Goal: Feedback & Contribution: Contribute content

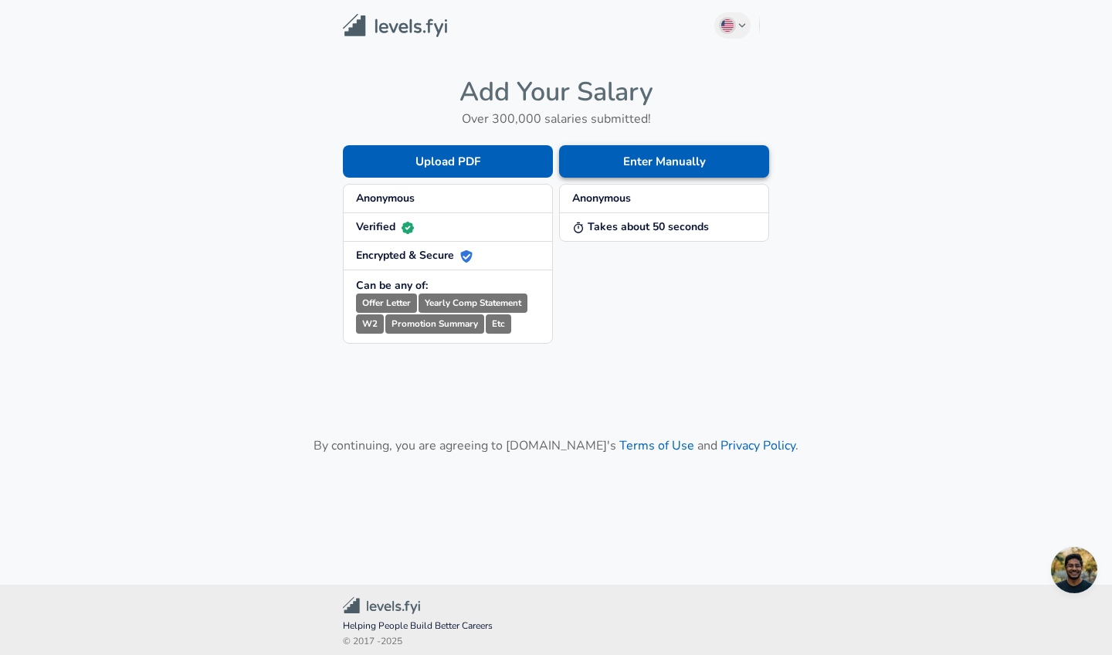
click at [620, 168] on button "Enter Manually" at bounding box center [664, 161] width 210 height 32
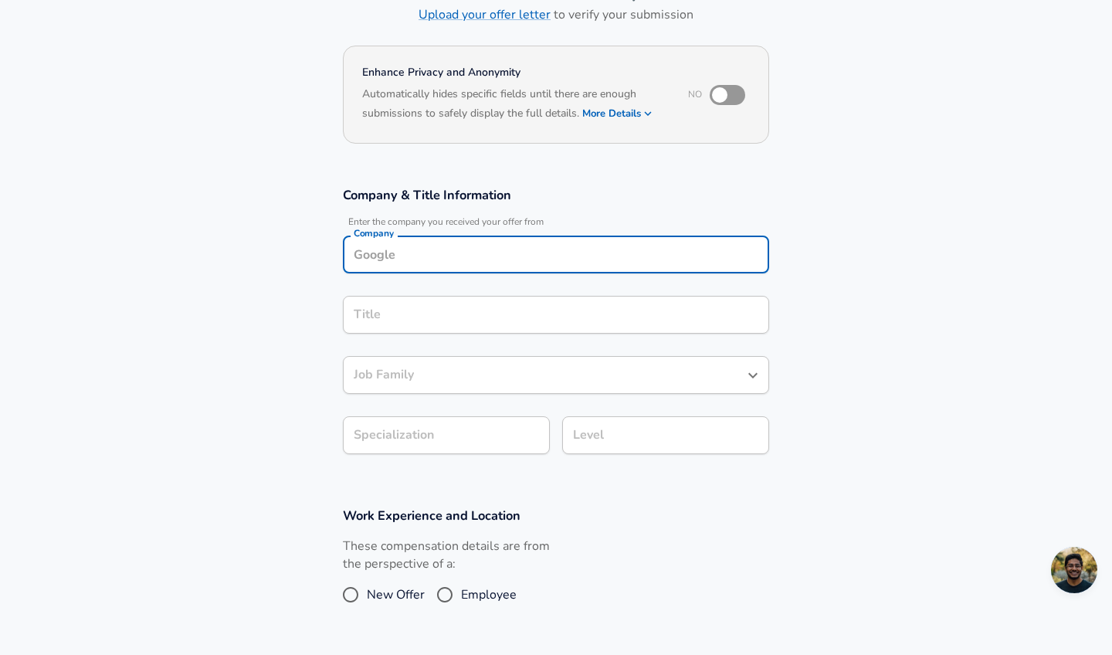
click at [495, 242] on input "Company" at bounding box center [556, 254] width 412 height 24
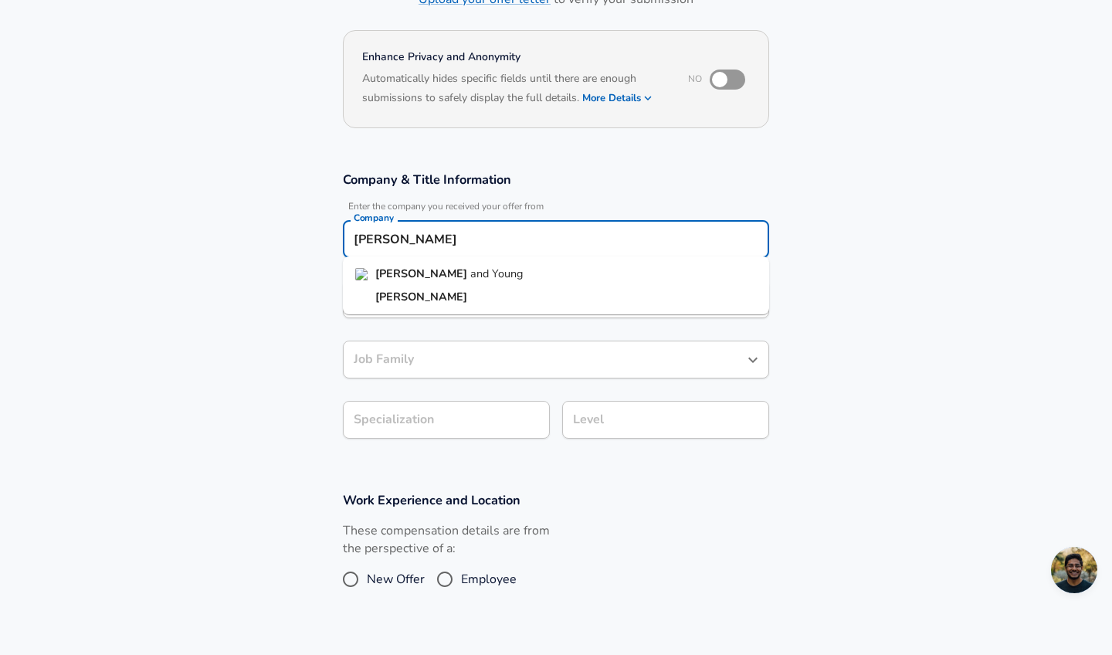
click at [485, 273] on li "[PERSON_NAME] and [PERSON_NAME]" at bounding box center [556, 274] width 426 height 23
type input "[PERSON_NAME] and [PERSON_NAME]"
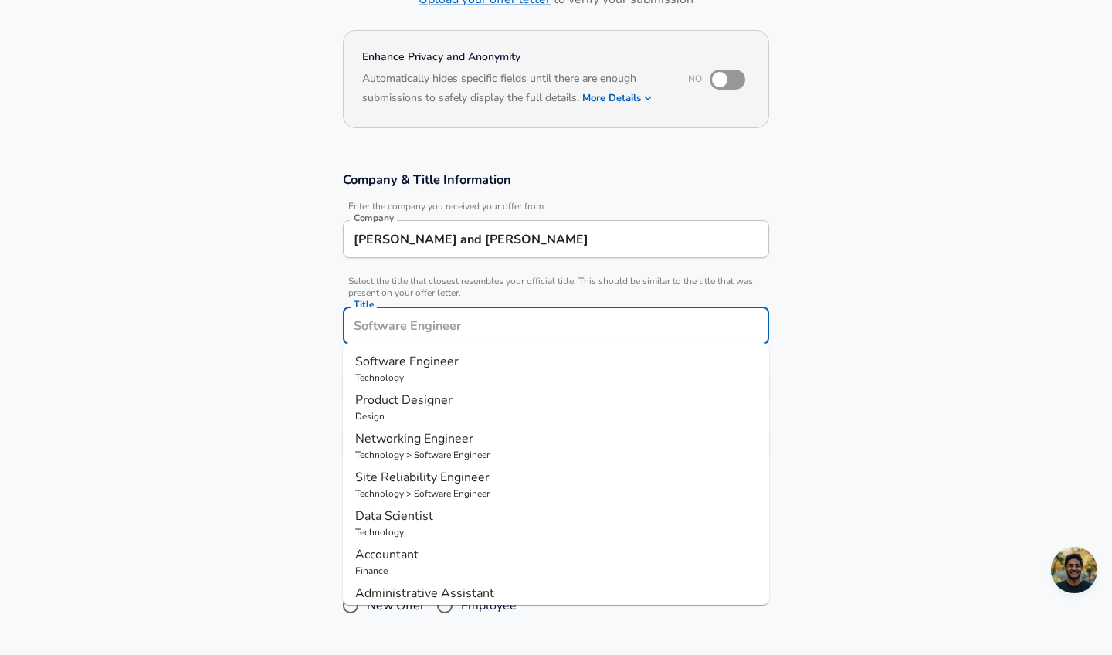
click at [473, 313] on input "Title" at bounding box center [556, 325] width 412 height 24
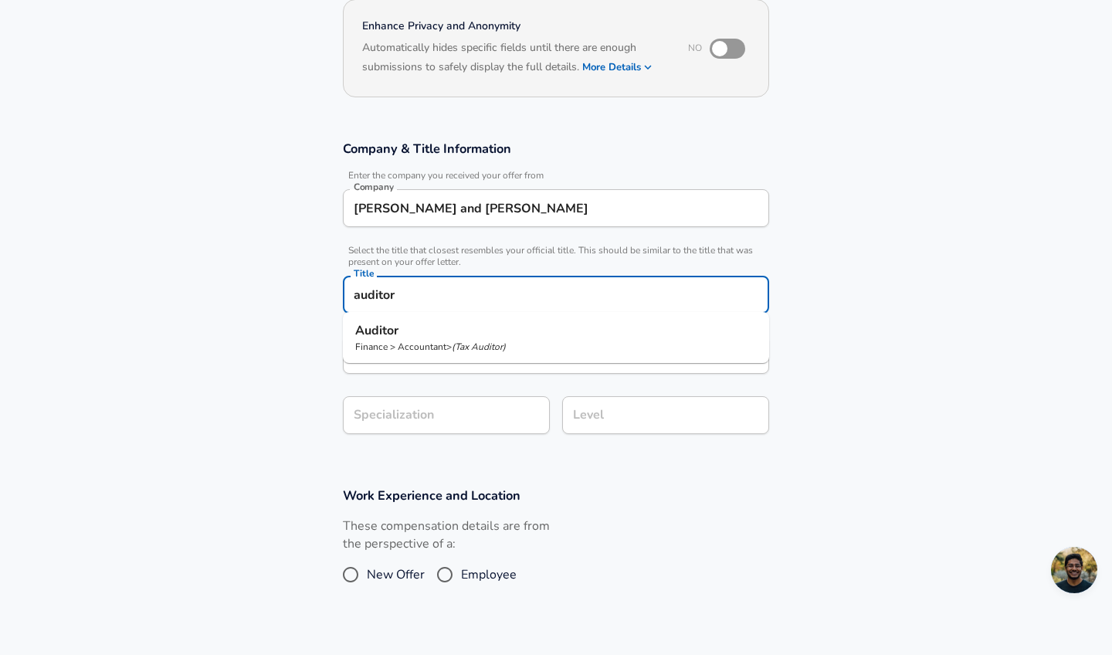
drag, startPoint x: 486, startPoint y: 251, endPoint x: 472, endPoint y: 286, distance: 37.7
click at [472, 286] on input "auditor" at bounding box center [556, 295] width 412 height 24
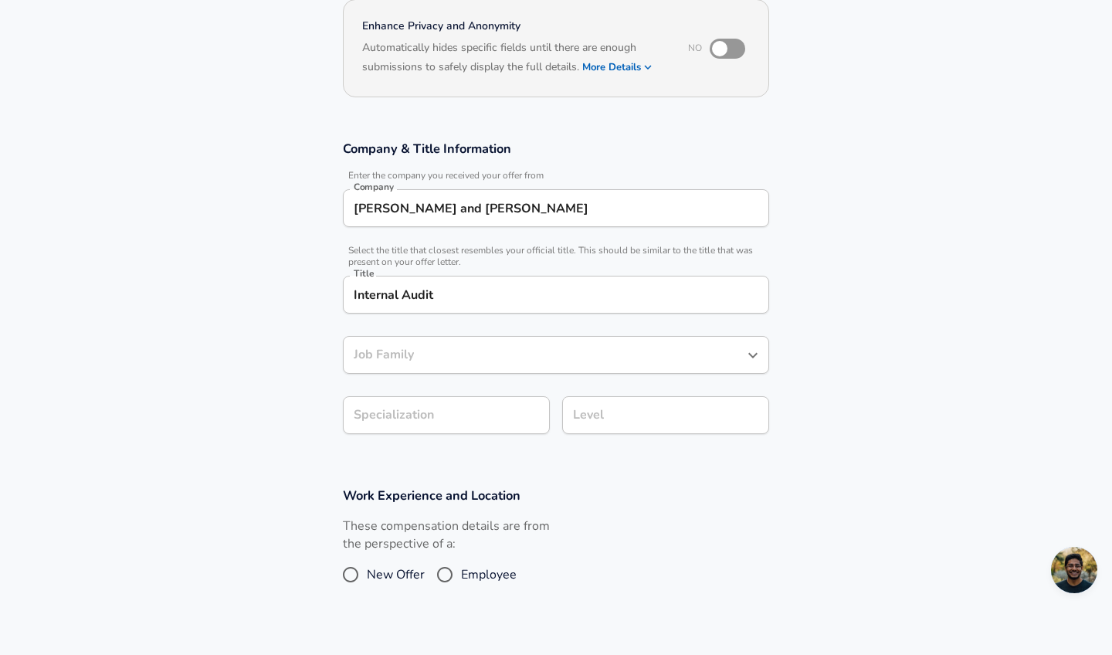
click at [880, 244] on section "Company & Title Information Enter the company you received your offer from Comp…" at bounding box center [556, 295] width 1112 height 347
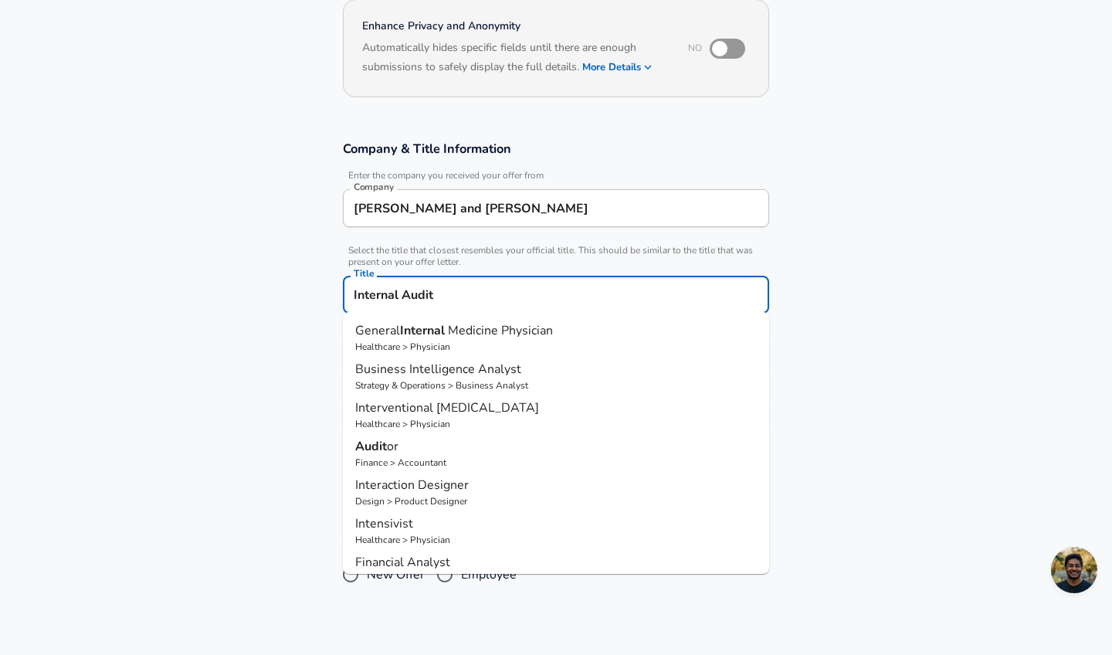
click at [545, 298] on input "Internal Audit" at bounding box center [556, 295] width 412 height 24
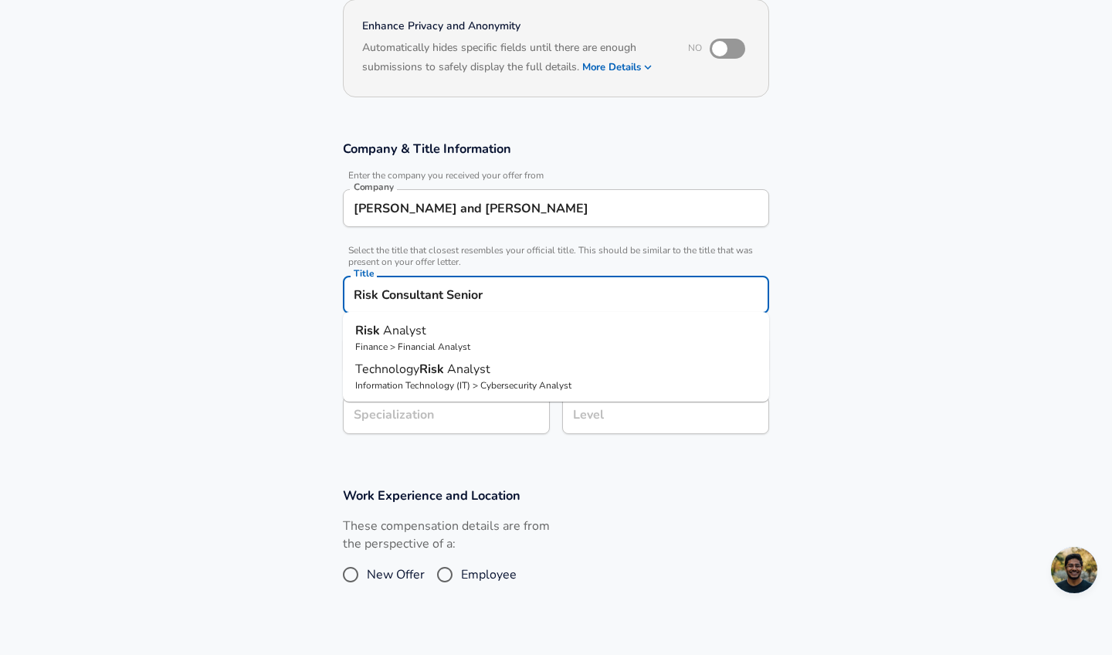
type input "Risk Consultant Senior"
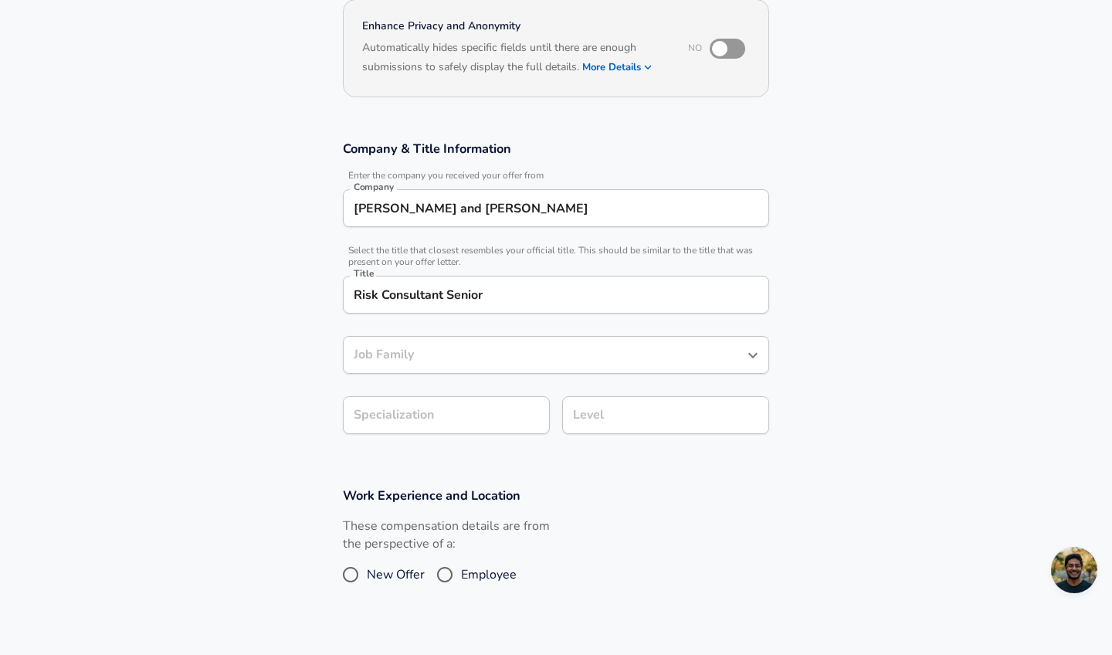
click at [943, 188] on section "Company & Title Information Enter the company you received your offer from Comp…" at bounding box center [556, 295] width 1112 height 347
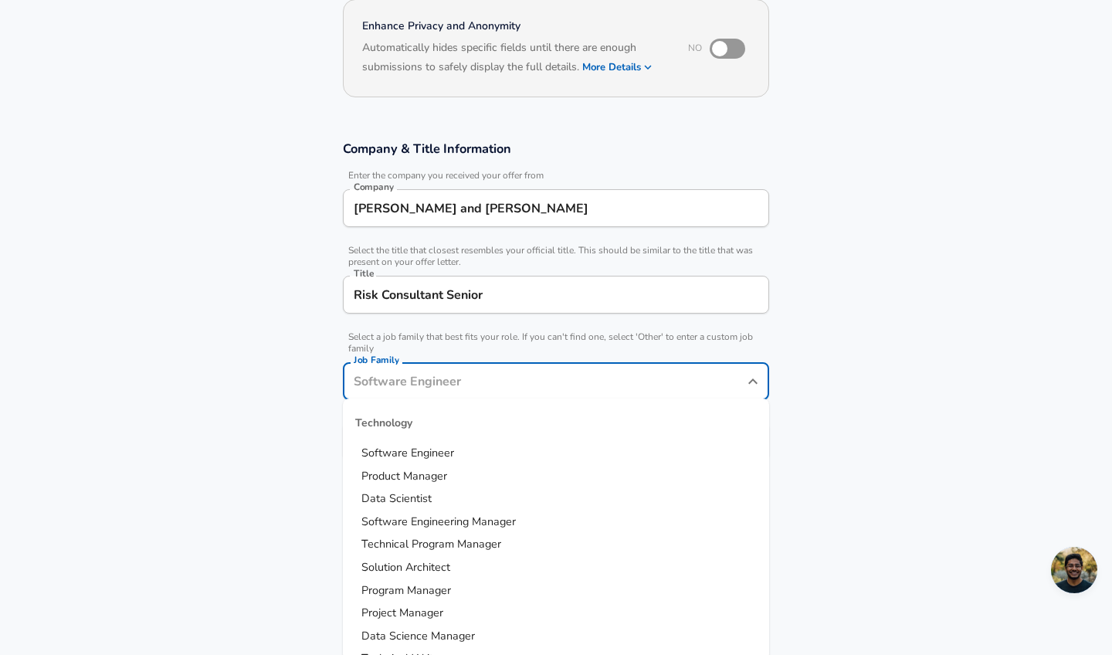
click at [601, 369] on input "Job Family" at bounding box center [544, 381] width 389 height 24
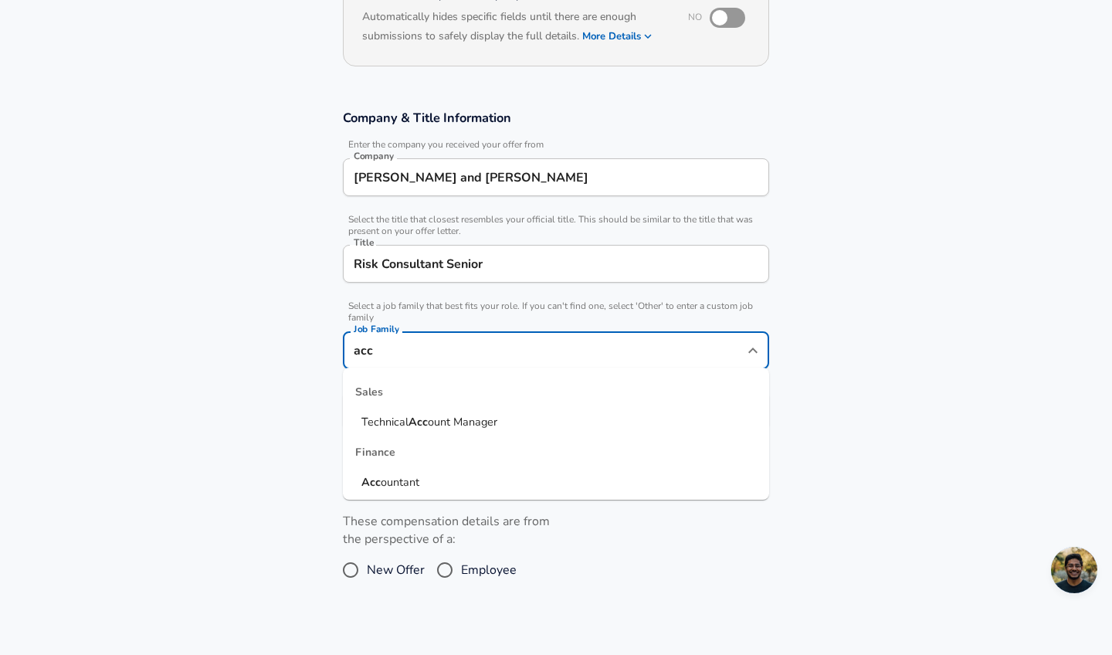
click at [533, 474] on li "Acc ountant" at bounding box center [556, 482] width 426 height 23
type input "Accountant"
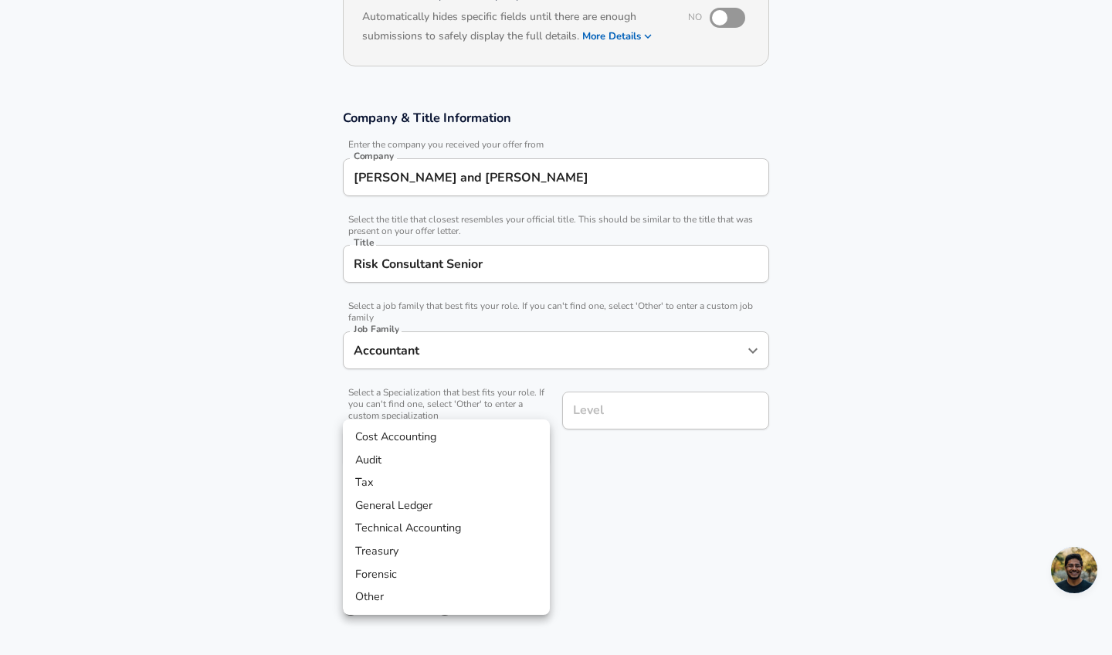
click at [497, 405] on body "English ([GEOGRAPHIC_DATA]) Change Restart Add Your Salary Upload your offer le…" at bounding box center [556, 143] width 1112 height 655
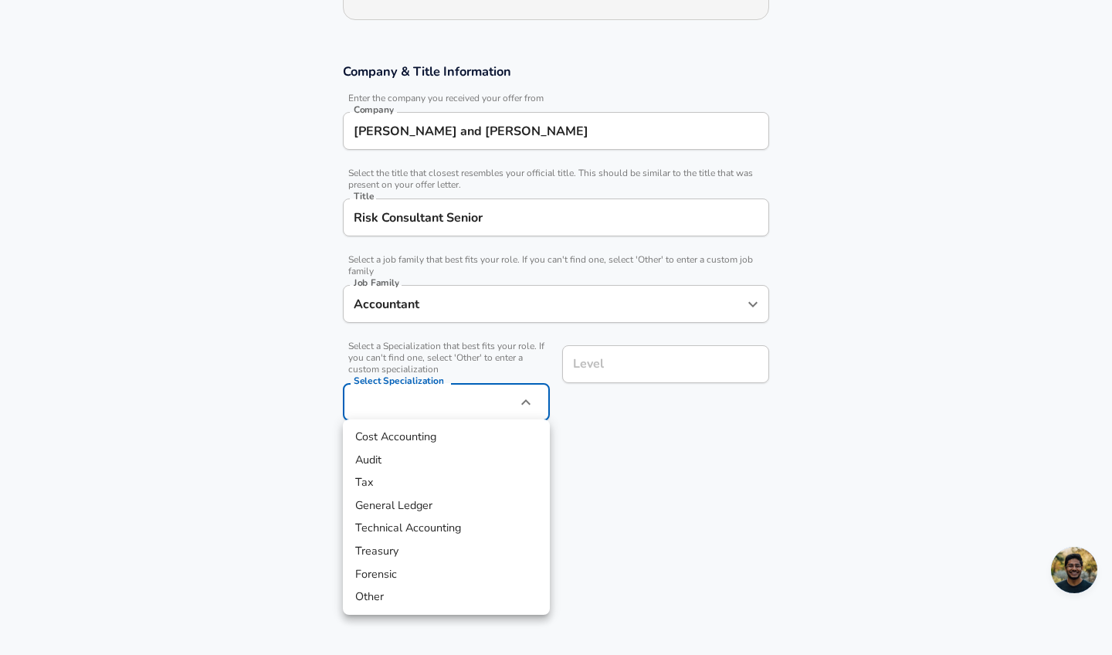
click at [601, 538] on div at bounding box center [556, 327] width 1112 height 655
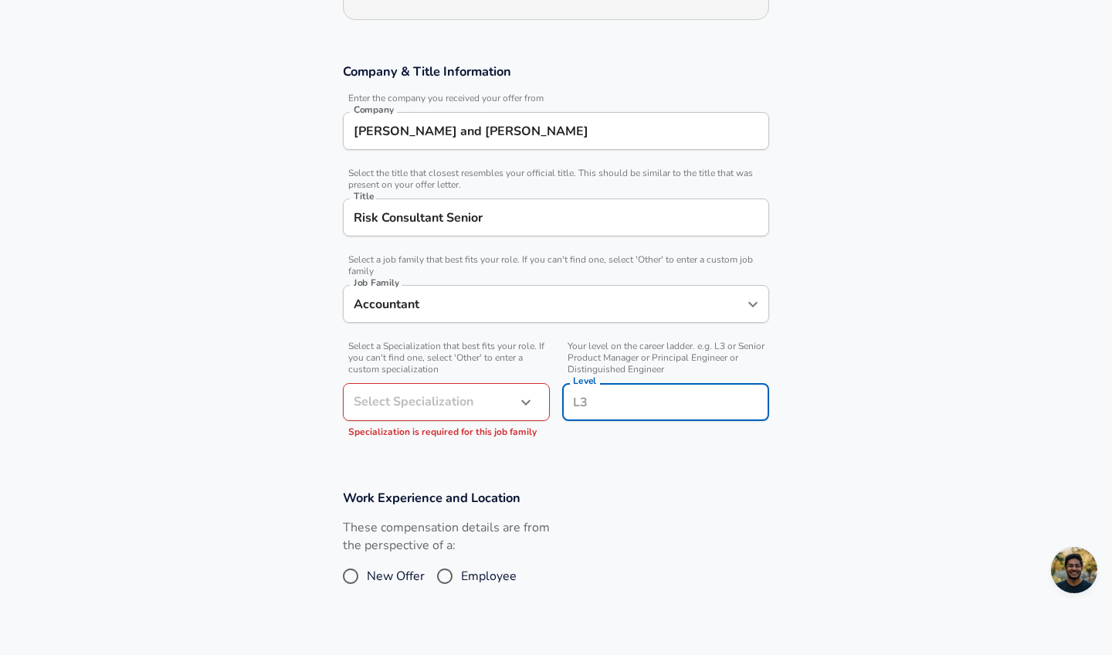
click at [608, 390] on input "Level" at bounding box center [665, 402] width 193 height 24
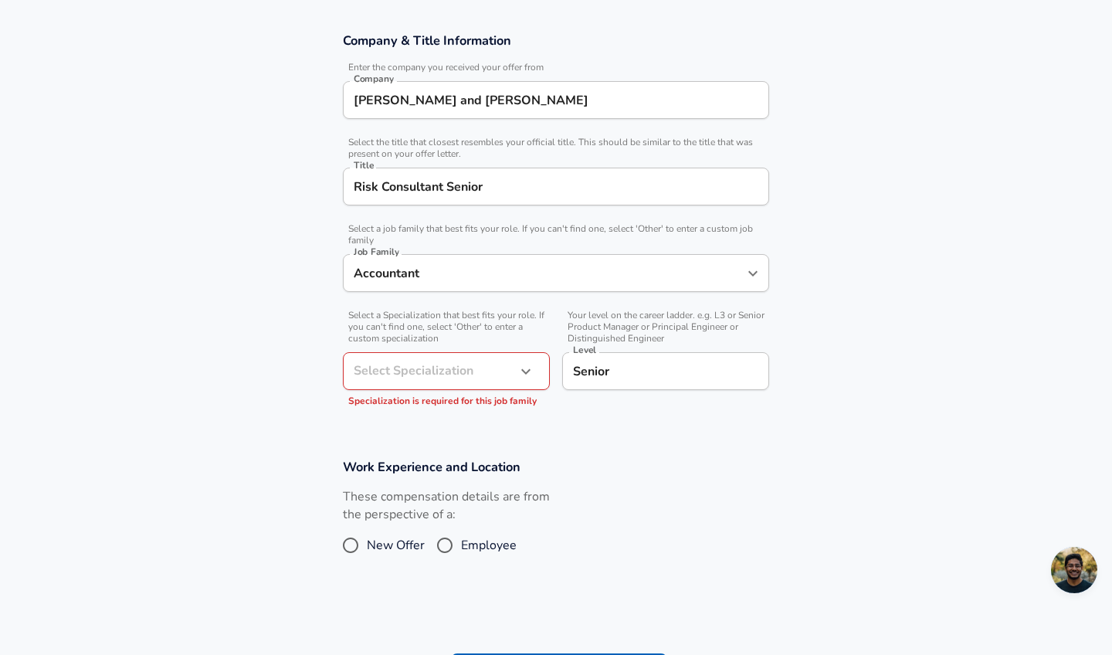
click at [612, 478] on div "Work Experience and Location These compensation details are from the perspectiv…" at bounding box center [555, 514] width 463 height 113
click at [649, 366] on input "Senior" at bounding box center [665, 371] width 193 height 24
type input "1"
type input "Senior 1"
click at [609, 540] on div "These compensation details are from the perspective of a: New Offer Employee" at bounding box center [549, 529] width 439 height 82
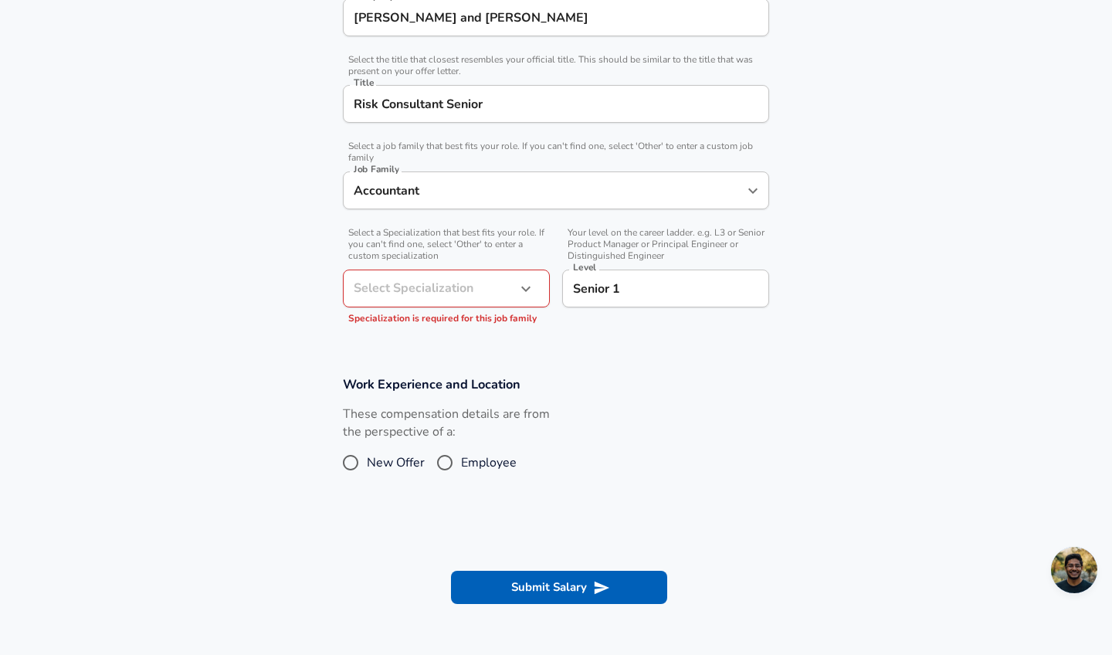
scroll to position [349, 0]
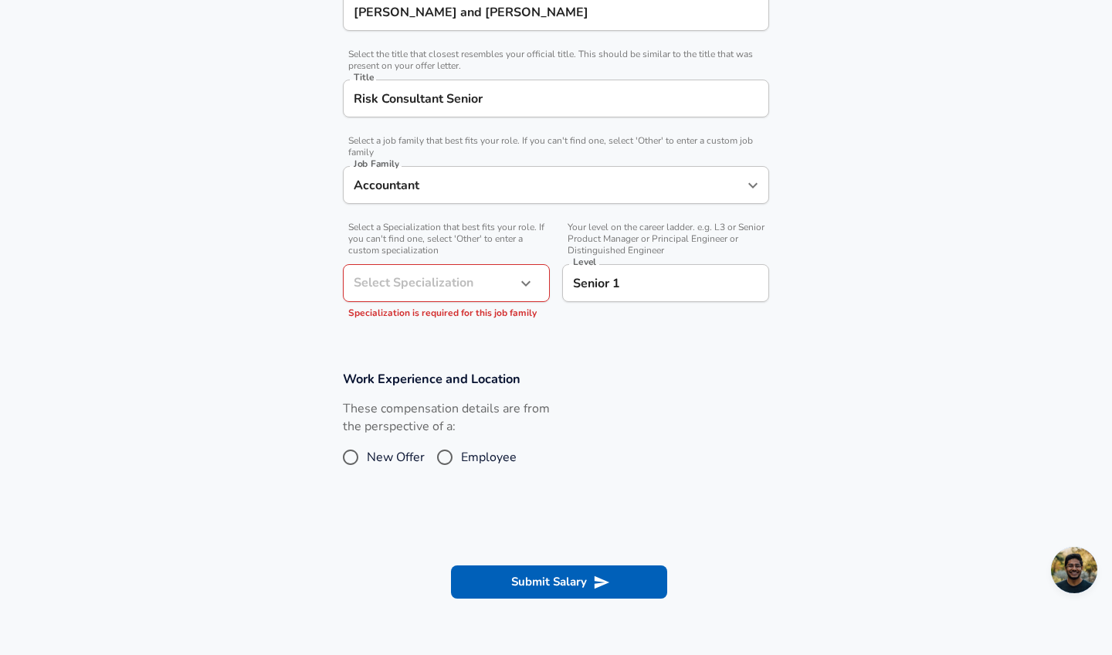
click at [492, 451] on span "Employee" at bounding box center [489, 457] width 56 height 19
click at [461, 451] on input "Employee" at bounding box center [445, 457] width 32 height 25
radio input "true"
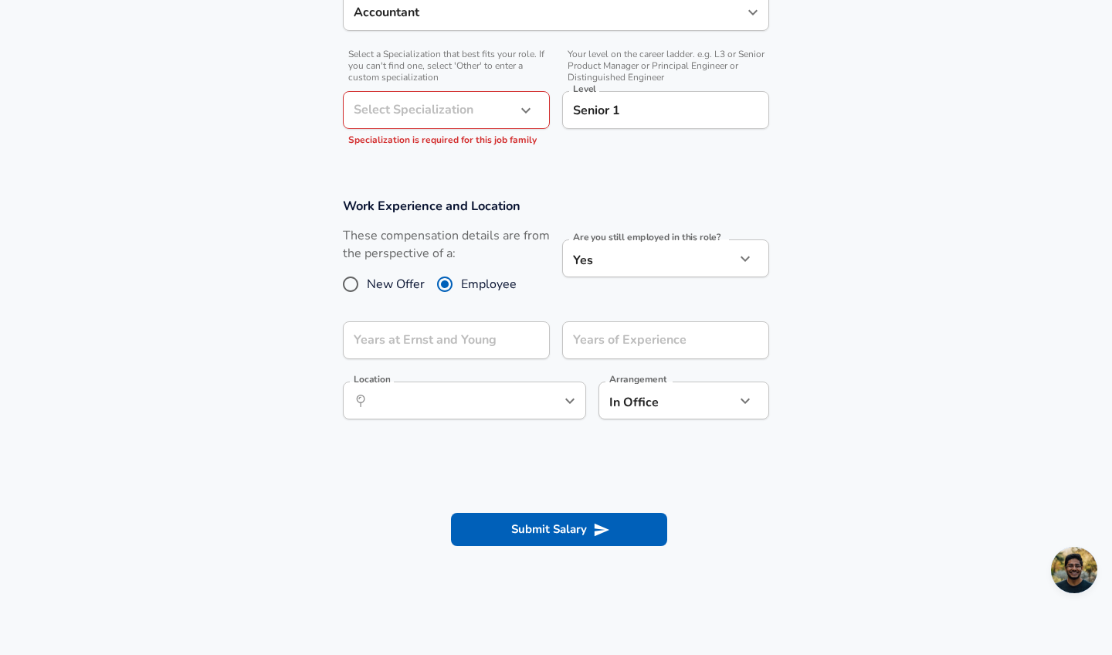
scroll to position [542, 0]
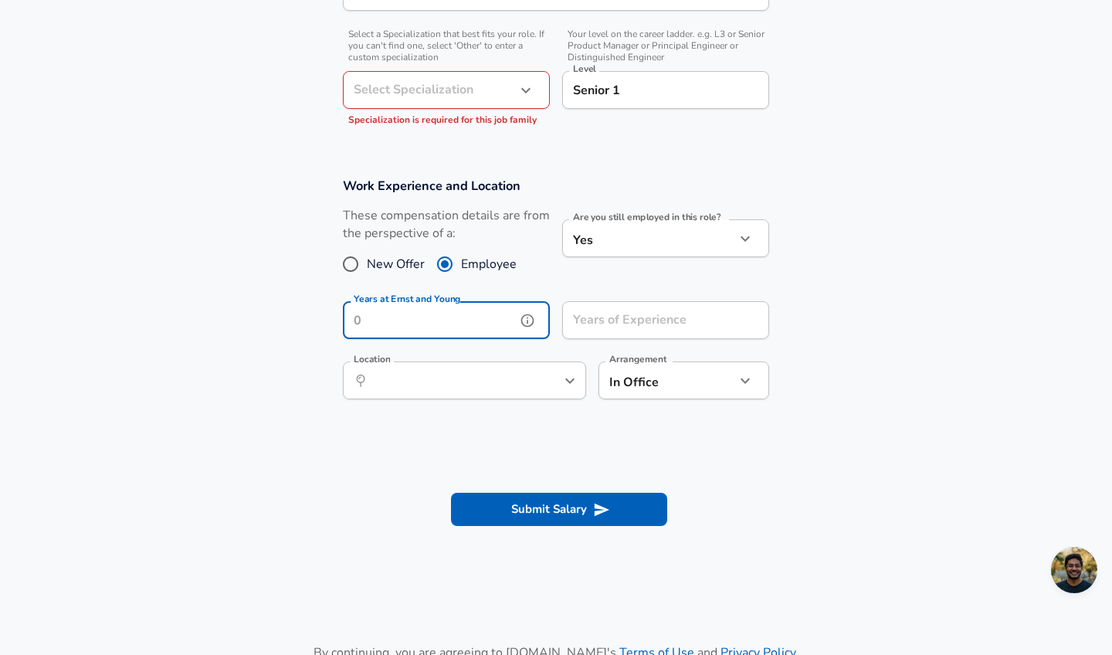
click at [496, 313] on input "Years at Ernst and Young" at bounding box center [429, 320] width 173 height 38
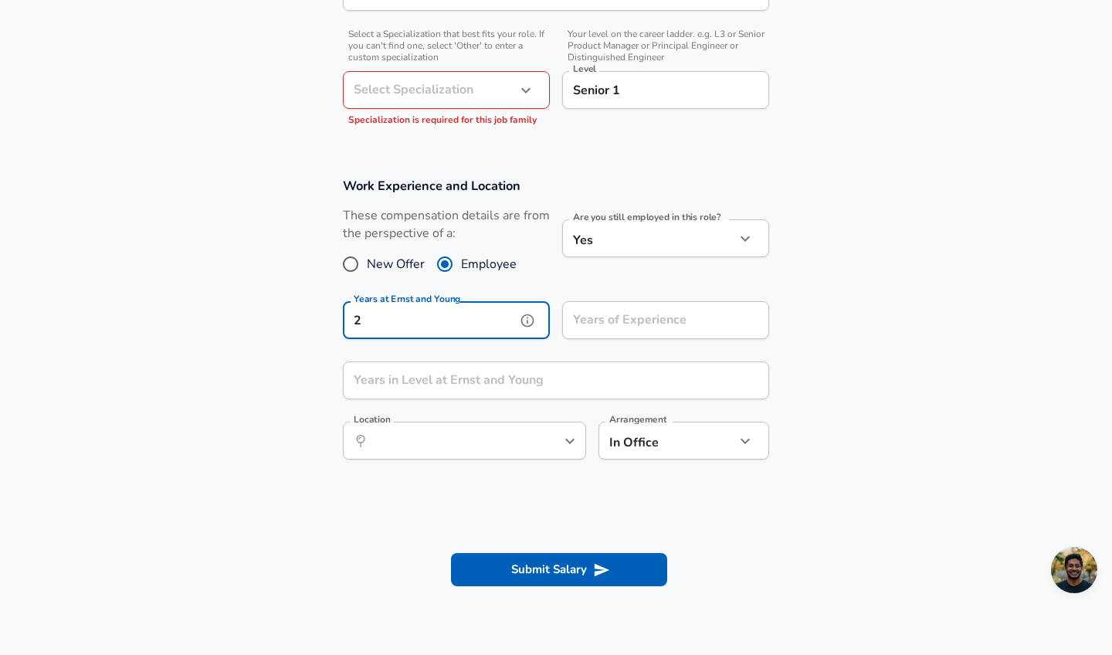
type input "2"
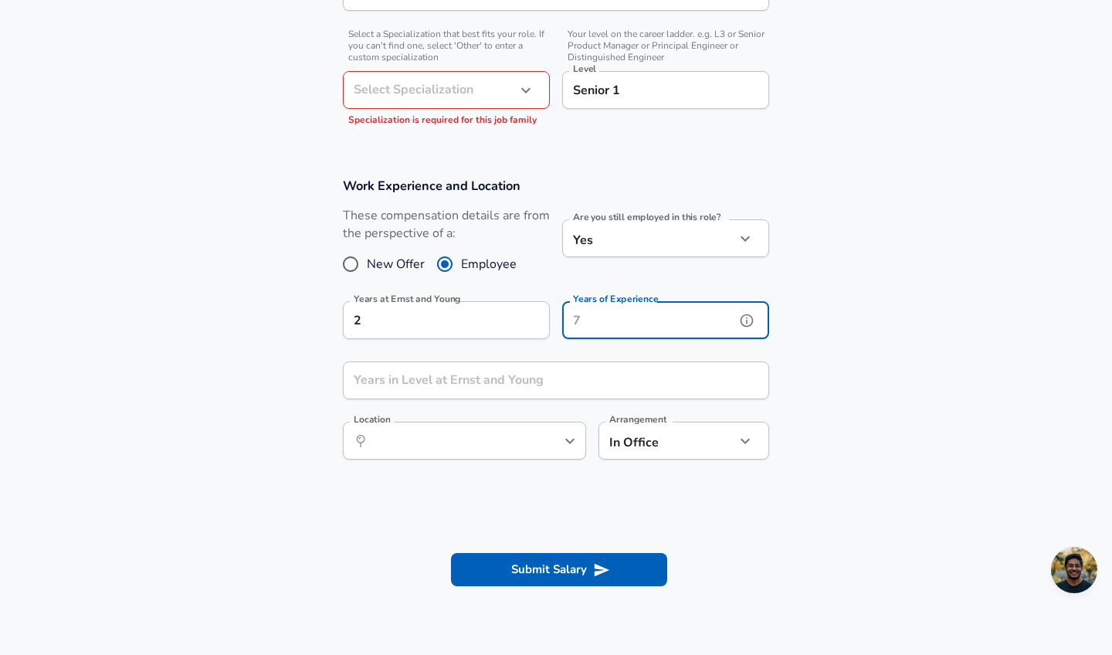
click at [602, 320] on input "Years of Experience" at bounding box center [648, 320] width 173 height 38
type input "2"
click at [547, 381] on input "Years in Level at Ernst and Young" at bounding box center [539, 380] width 392 height 38
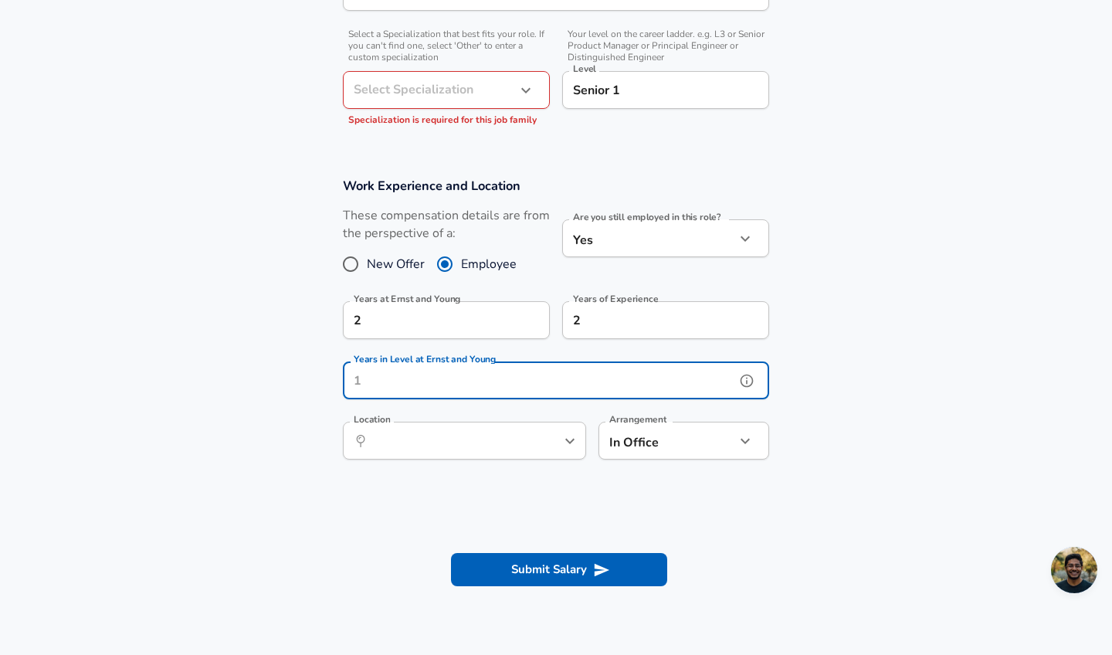
type input "2"
click at [520, 452] on div "​ Location" at bounding box center [464, 441] width 243 height 38
type input "1"
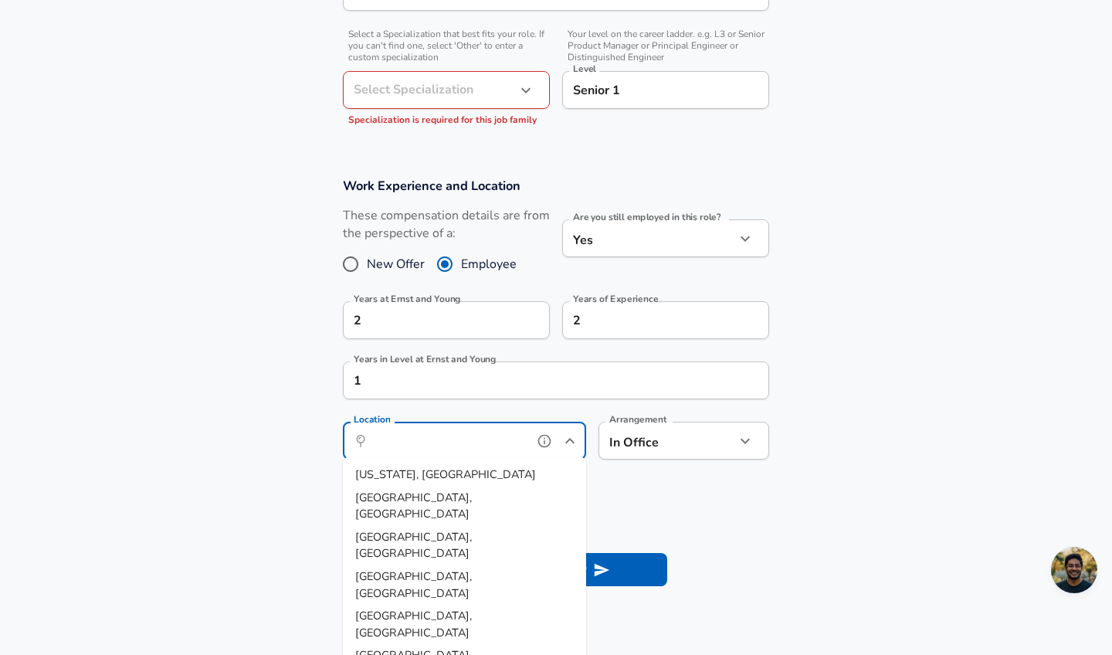
click at [489, 525] on li "[GEOGRAPHIC_DATA], [GEOGRAPHIC_DATA]" at bounding box center [464, 544] width 243 height 39
type input "[GEOGRAPHIC_DATA], [GEOGRAPHIC_DATA]"
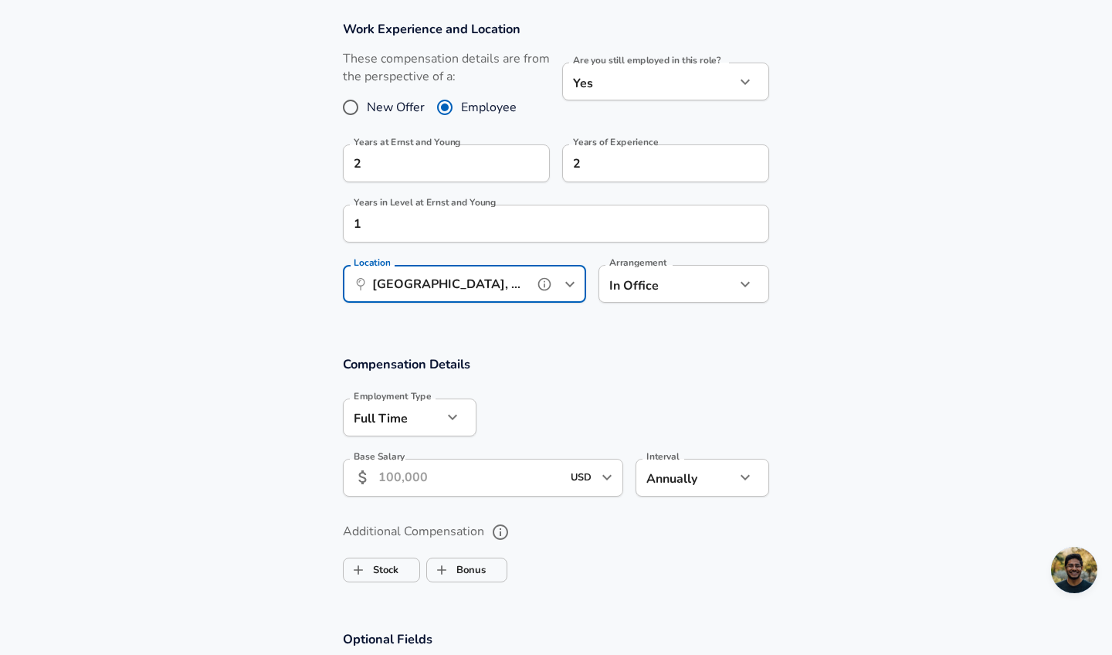
scroll to position [737, 0]
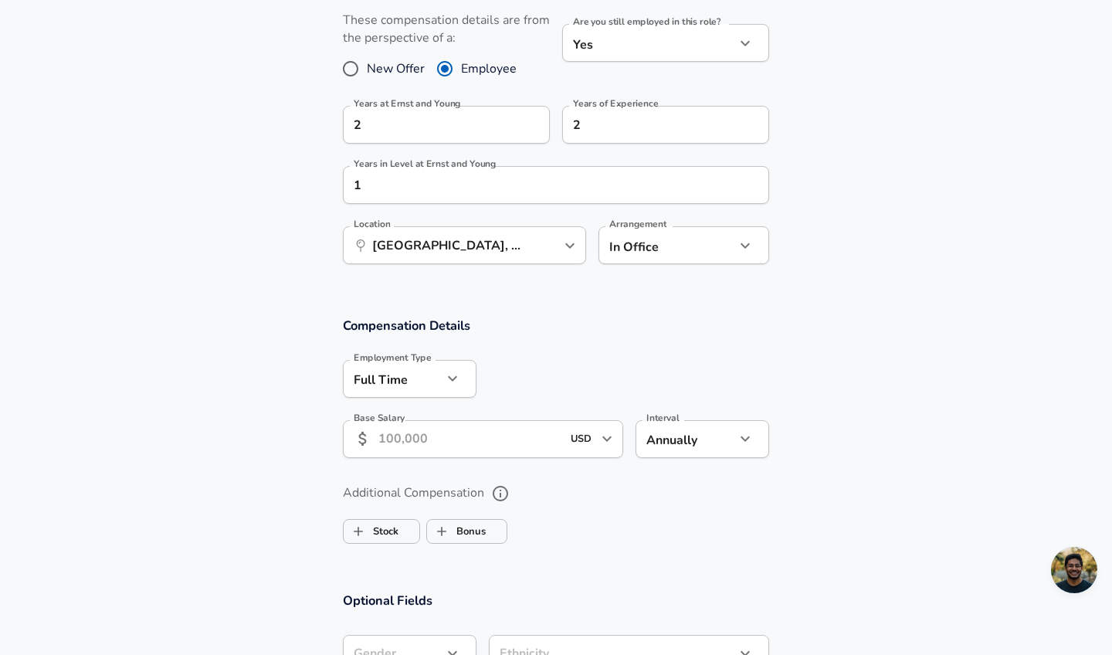
click at [524, 437] on input "Base Salary" at bounding box center [469, 439] width 183 height 38
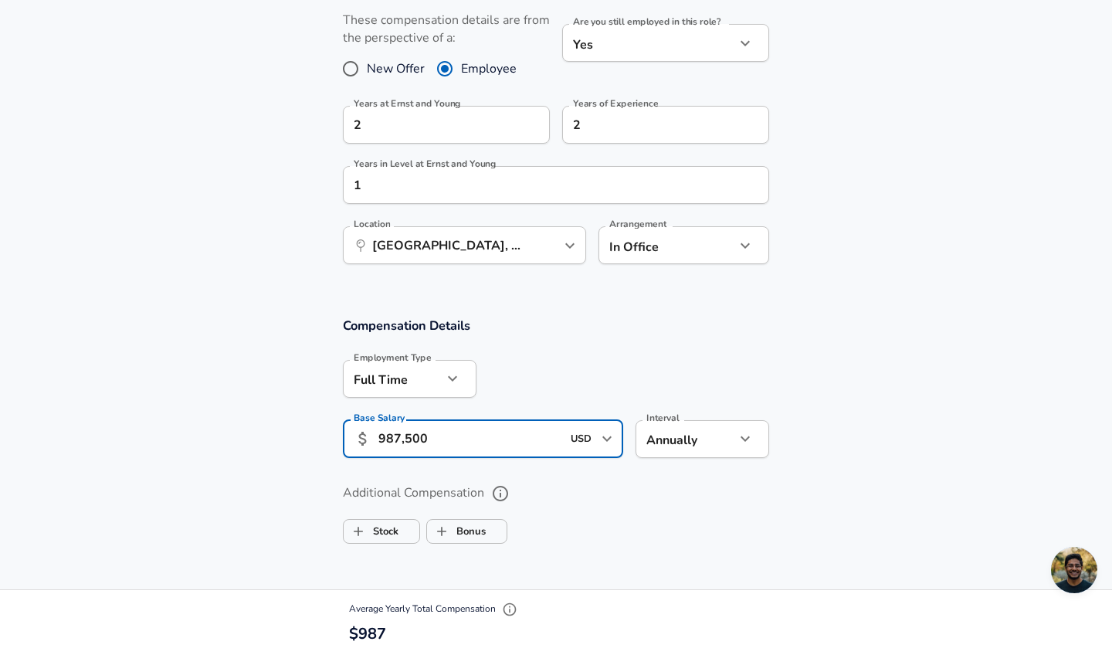
type input "98,750"
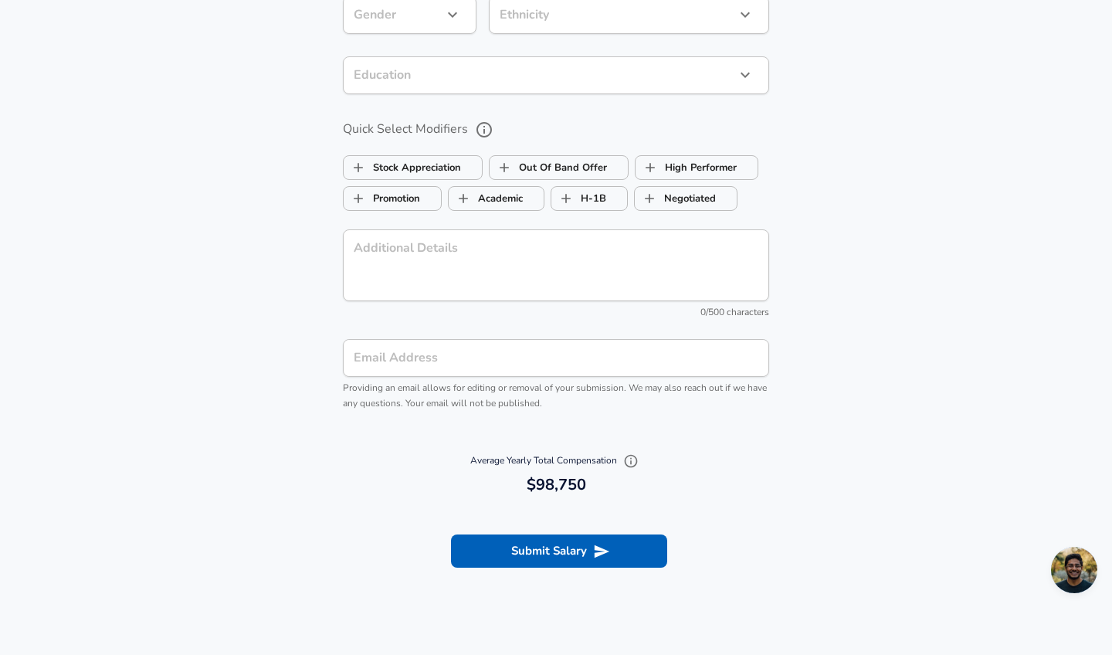
scroll to position [1377, 0]
click at [544, 534] on button "Submit Salary" at bounding box center [559, 549] width 216 height 32
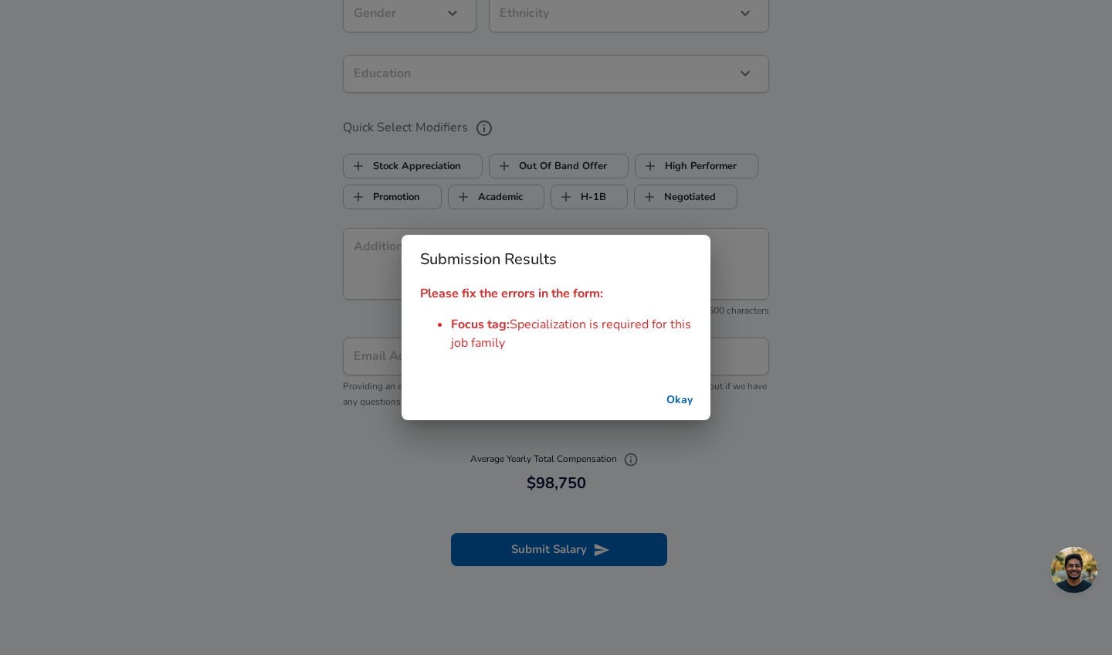
click at [677, 394] on button "Okay" at bounding box center [679, 400] width 49 height 29
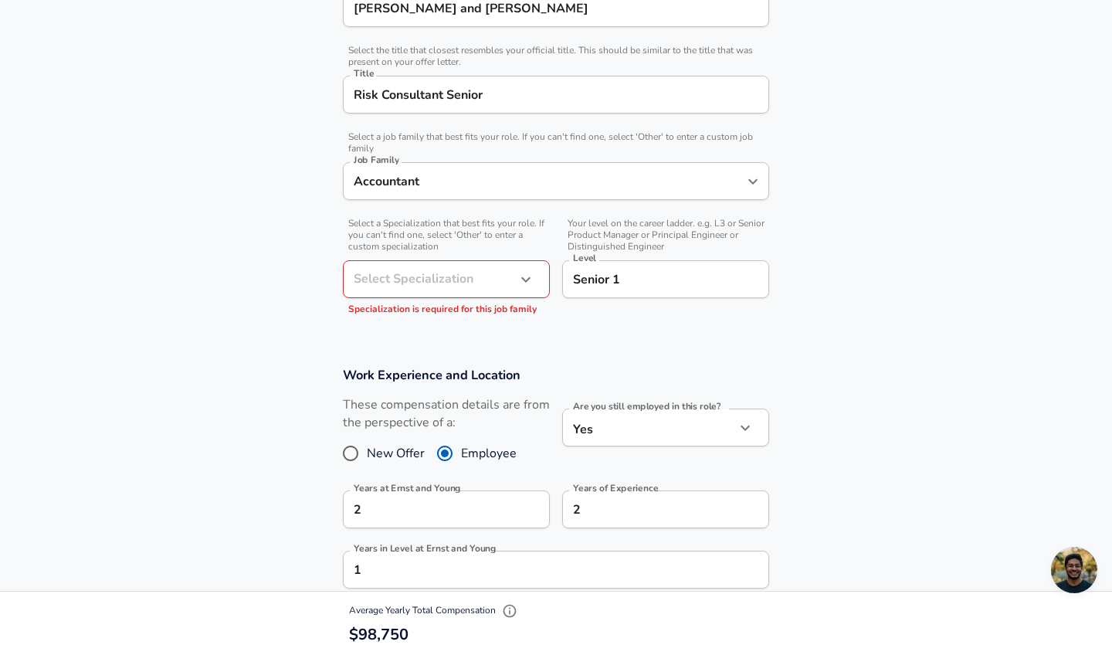
scroll to position [351, 0]
click at [523, 292] on button "button" at bounding box center [526, 282] width 26 height 26
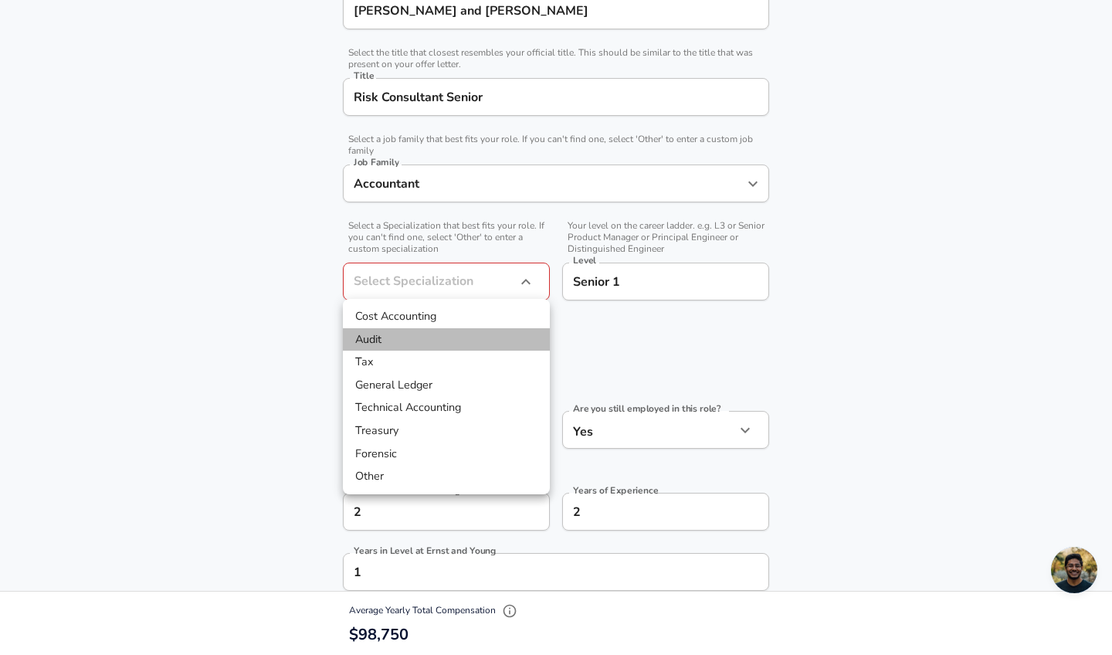
click at [500, 337] on li "Audit" at bounding box center [446, 339] width 207 height 23
type input "Audit"
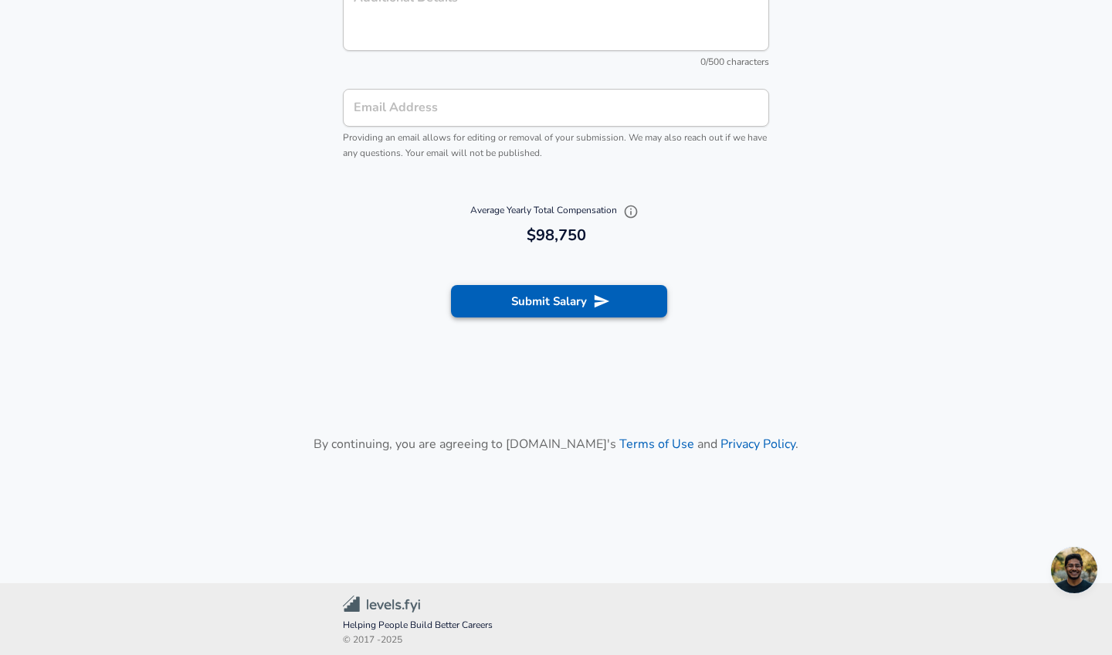
scroll to position [1610, 0]
click at [547, 307] on button "Submit Salary" at bounding box center [559, 302] width 216 height 32
